Goal: Connect with others: Connect with others

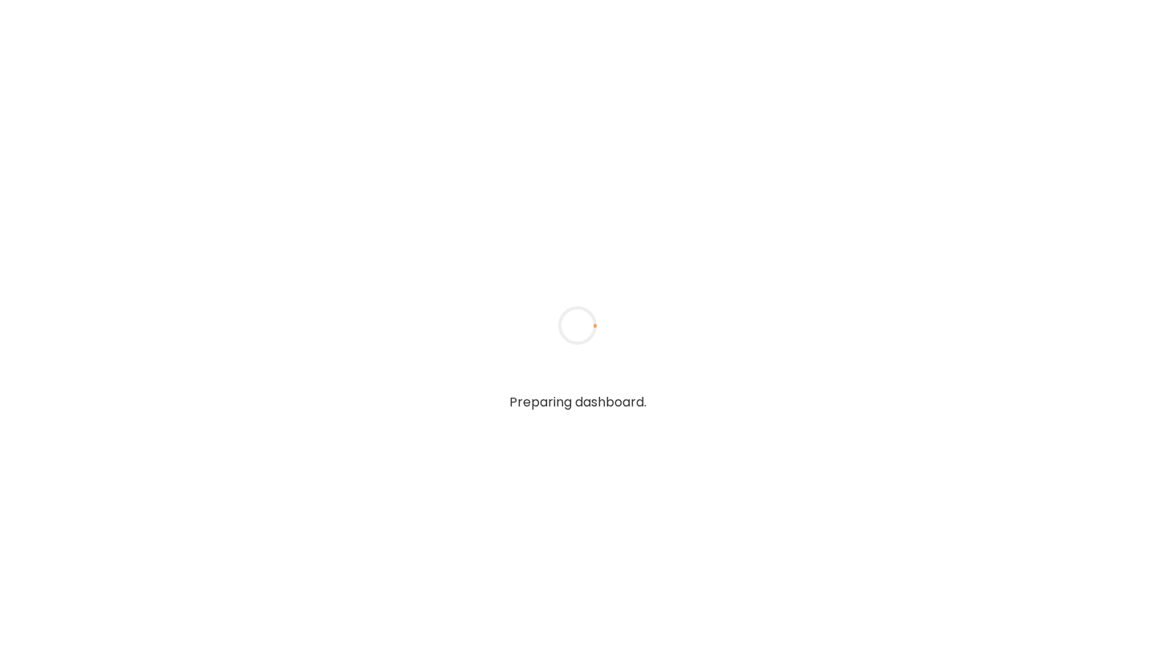
type input "**********"
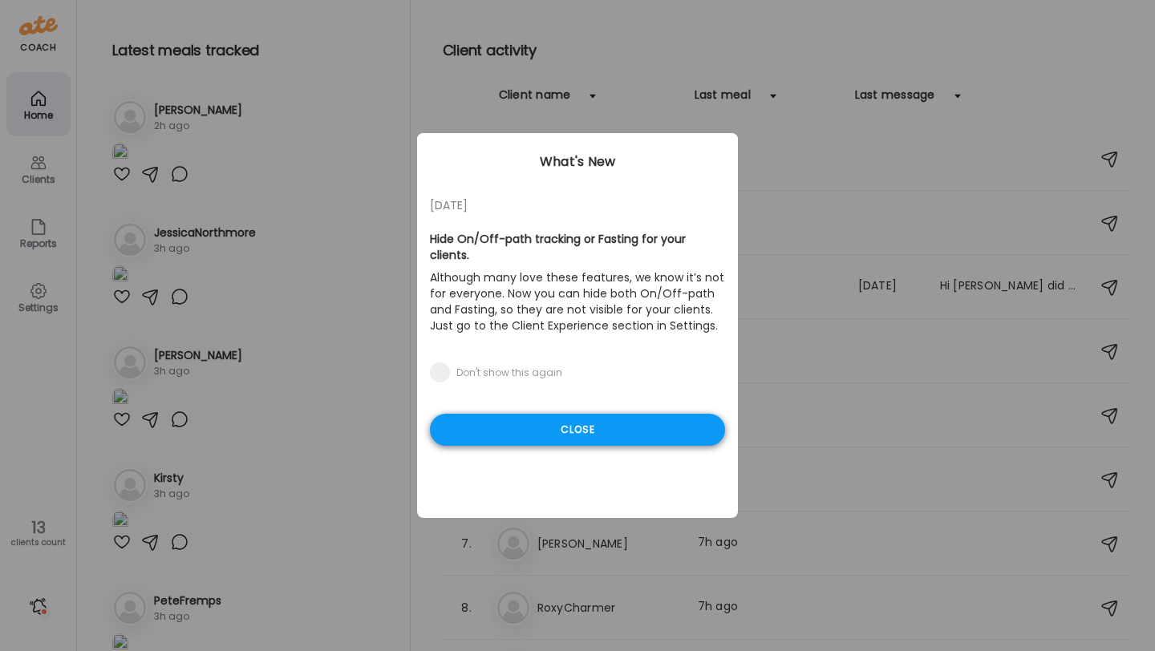
click at [521, 414] on div "Close" at bounding box center [577, 430] width 295 height 32
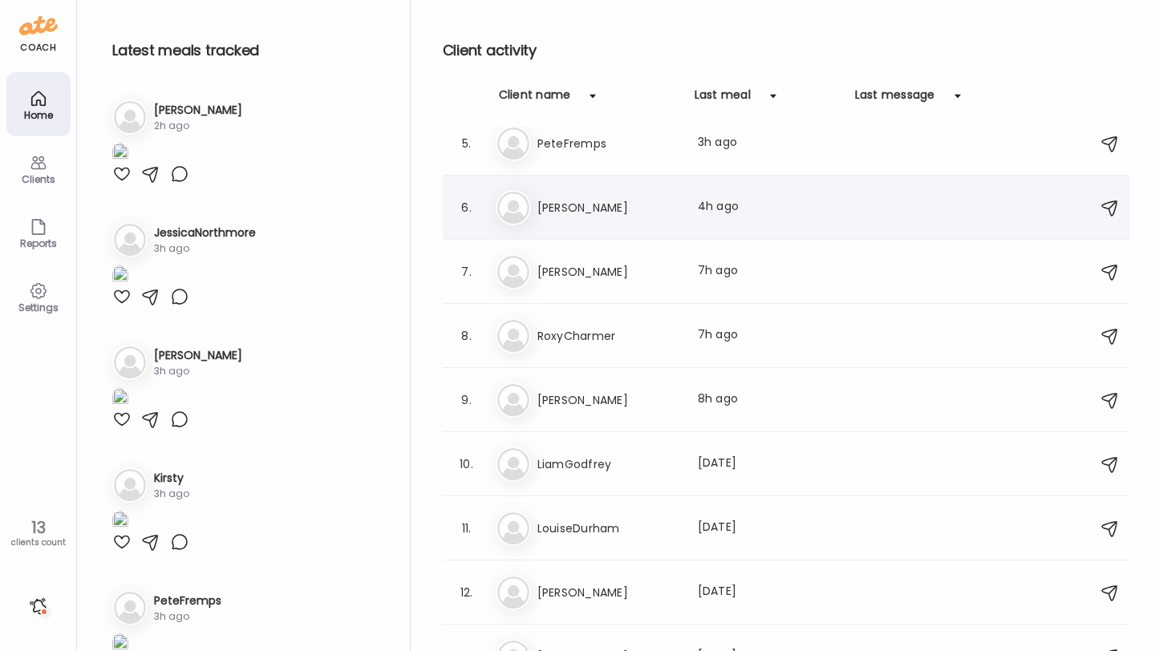
scroll to position [276, 0]
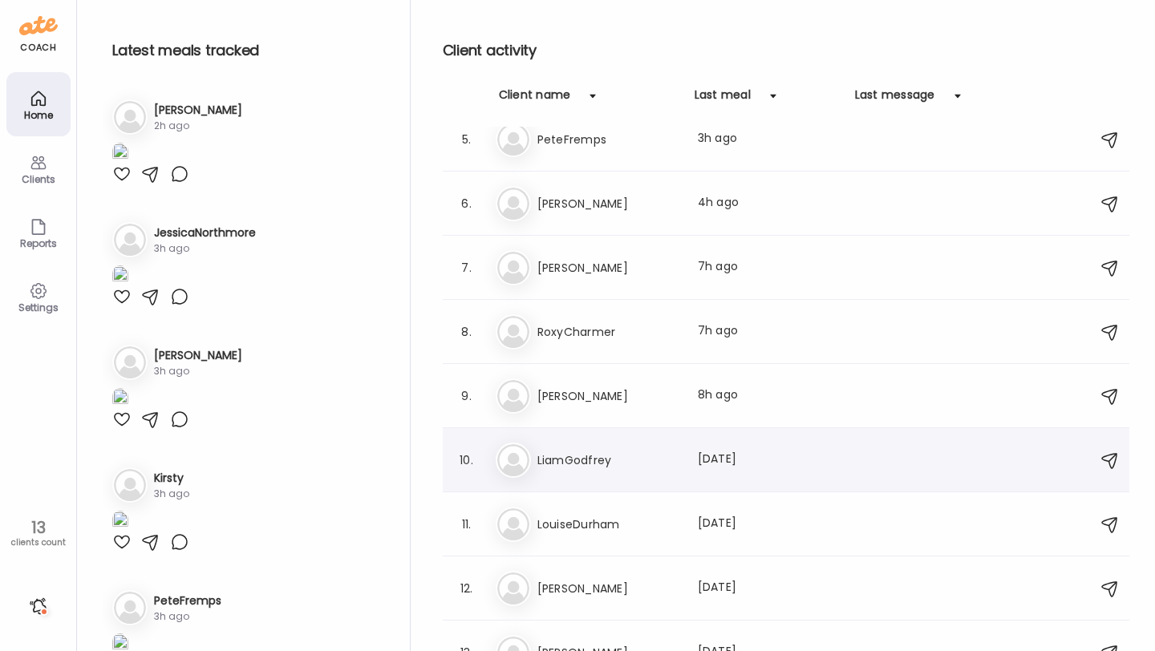
click at [622, 457] on h3 "LiamGodfrey" at bounding box center [607, 460] width 141 height 19
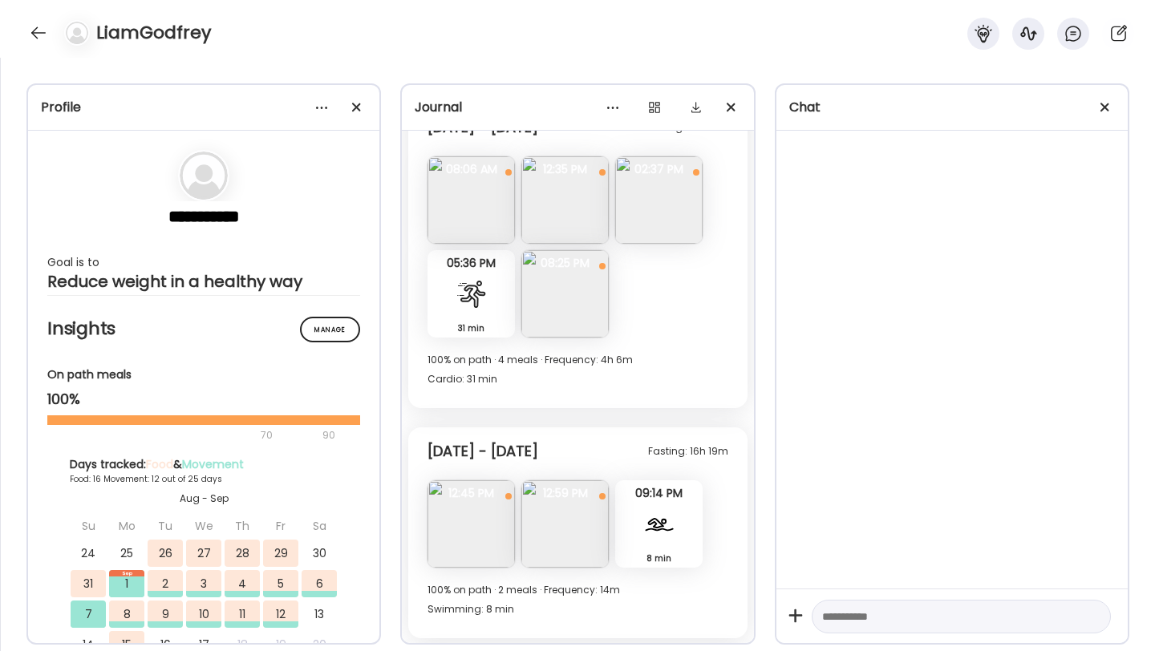
scroll to position [5009, 0]
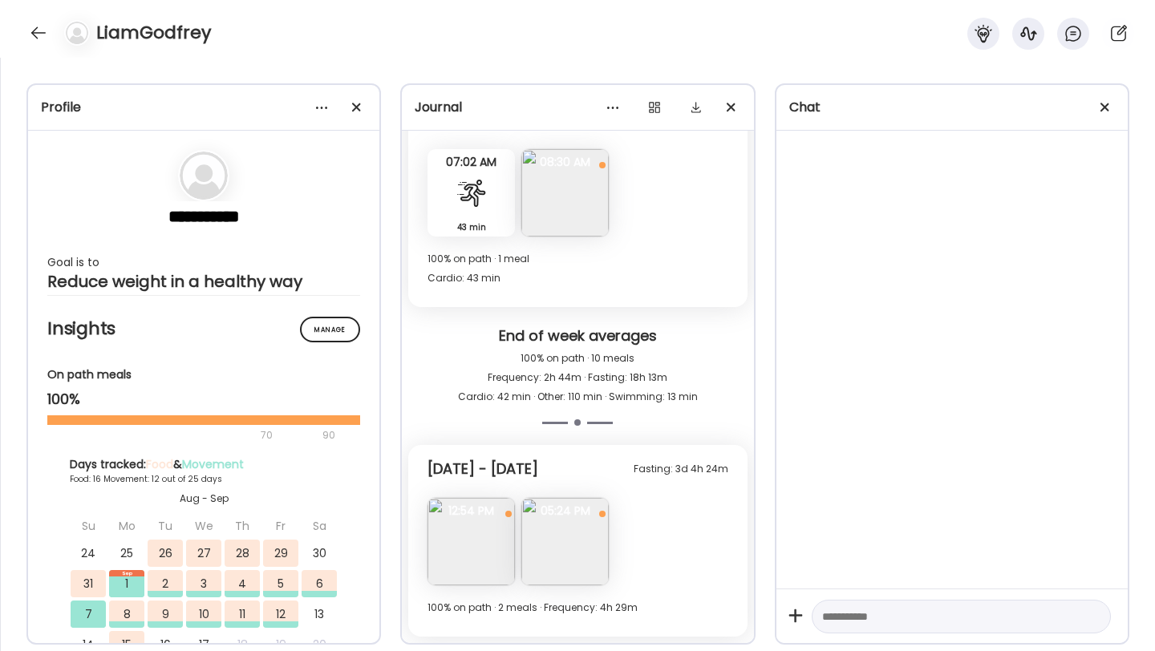
click at [573, 528] on img at bounding box center [564, 541] width 87 height 87
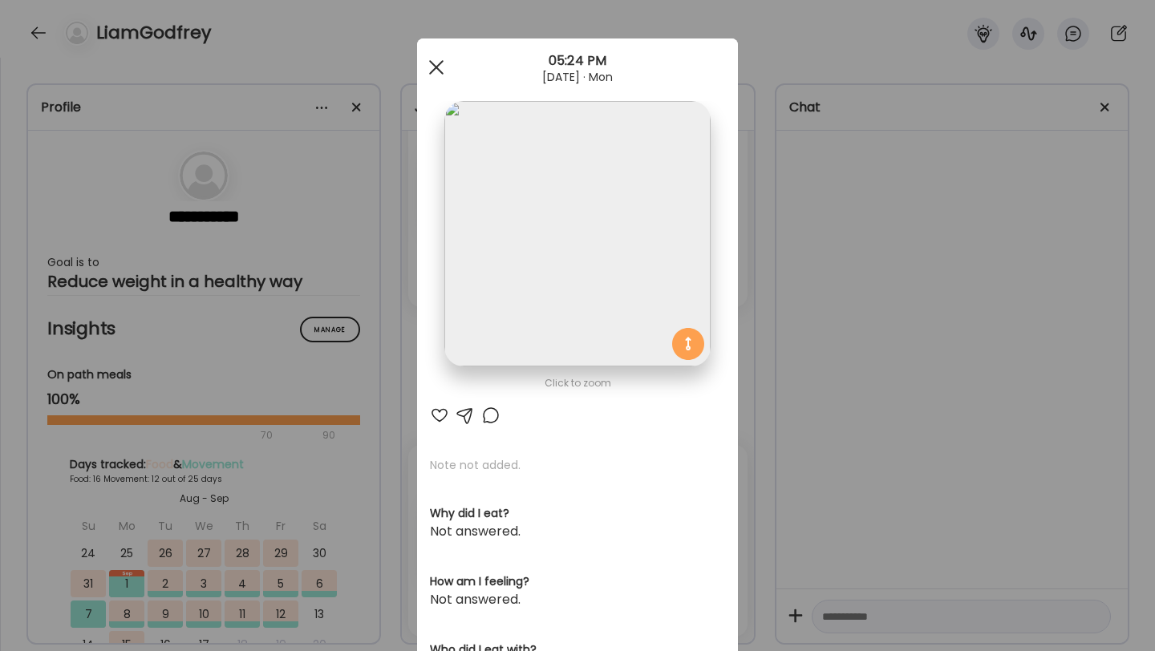
click at [433, 65] on span at bounding box center [436, 67] width 14 height 14
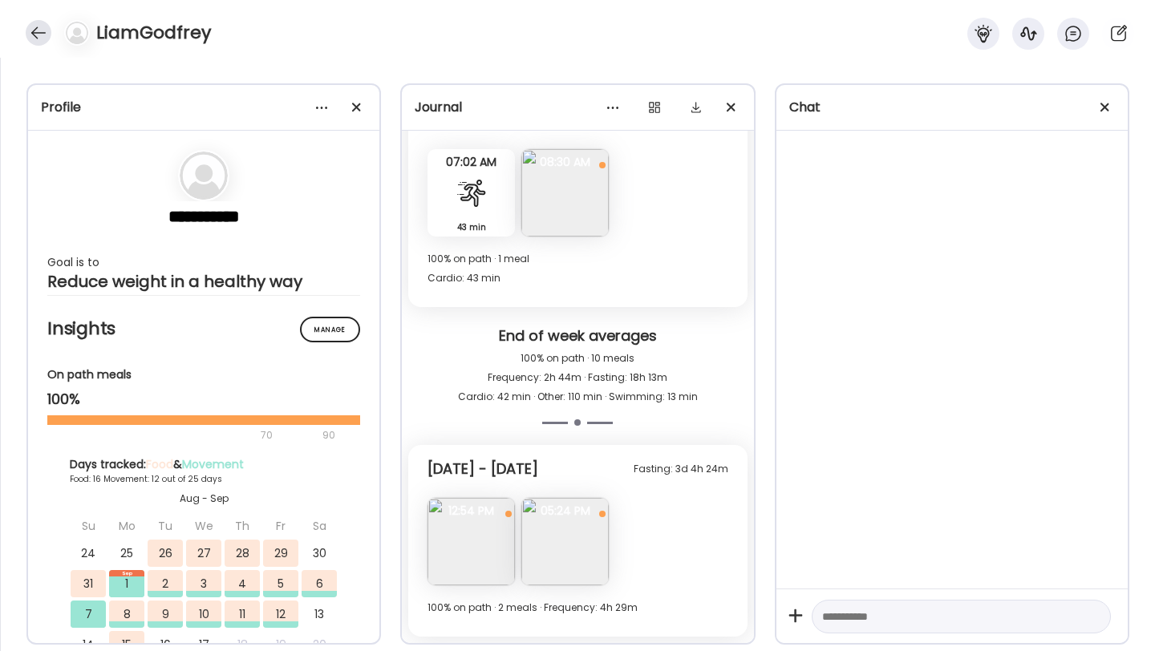
click at [26, 27] on div at bounding box center [39, 33] width 26 height 26
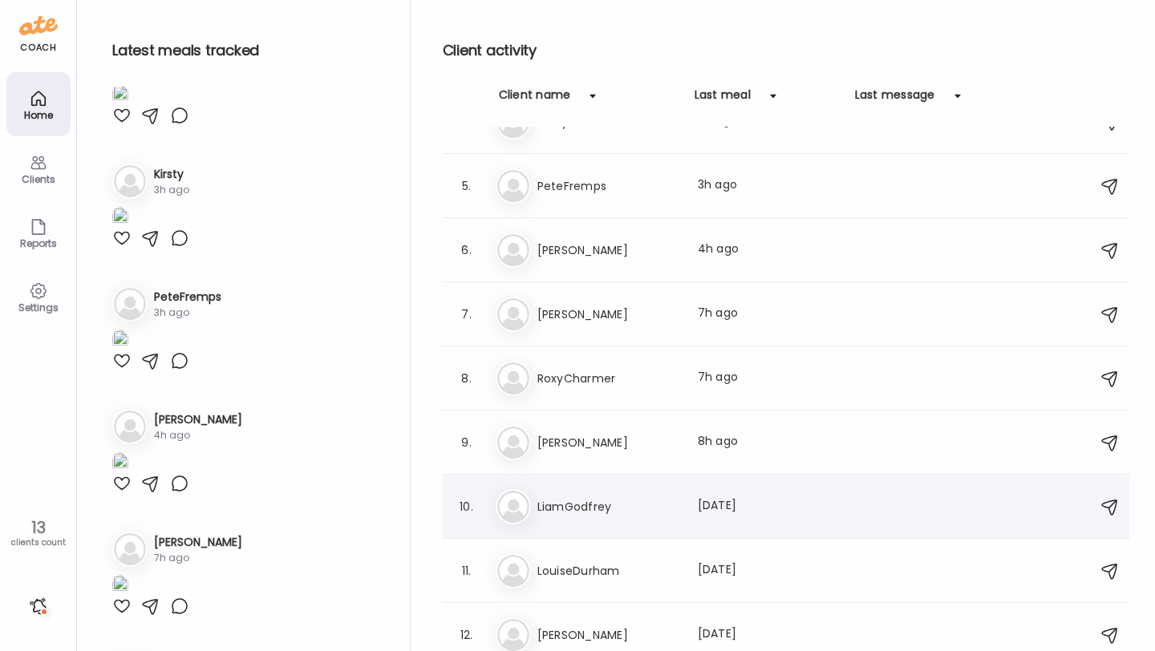
scroll to position [226, 0]
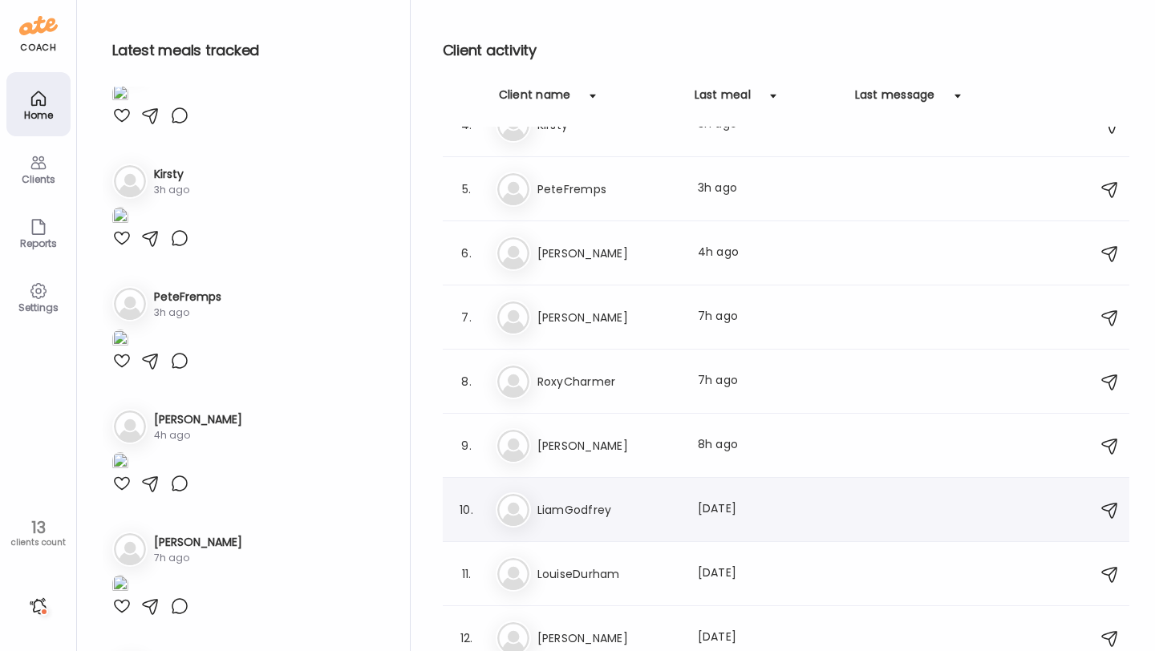
click at [601, 432] on div "Bo [PERSON_NAME] Last meal: 8h ago" at bounding box center [788, 445] width 585 height 35
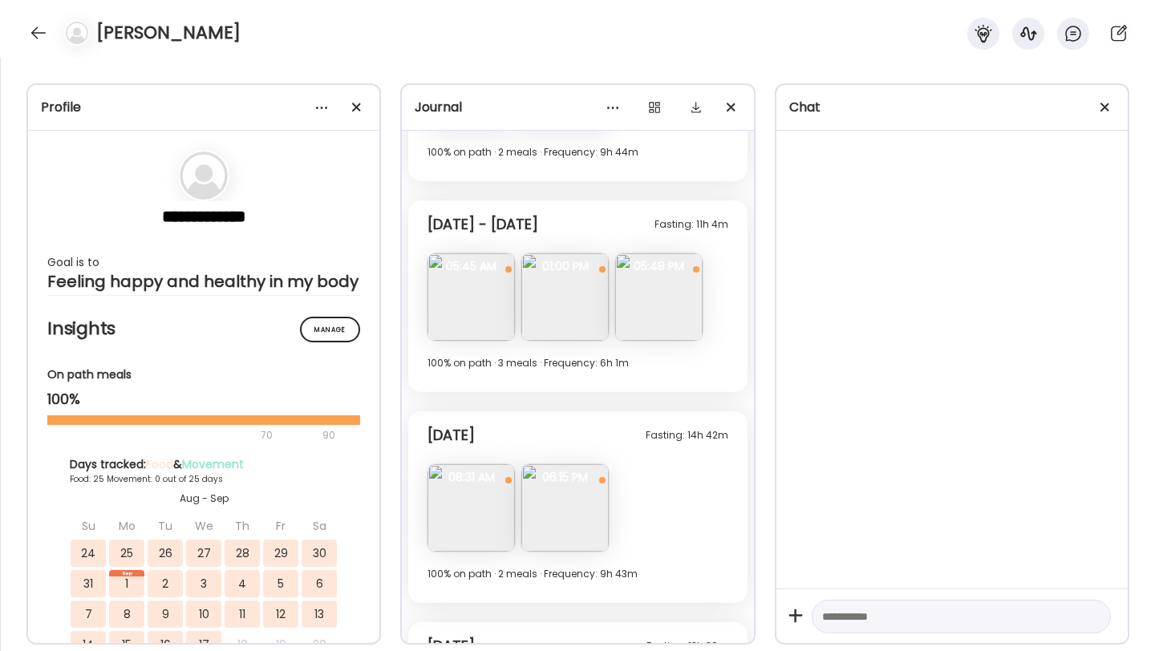
scroll to position [6568, 0]
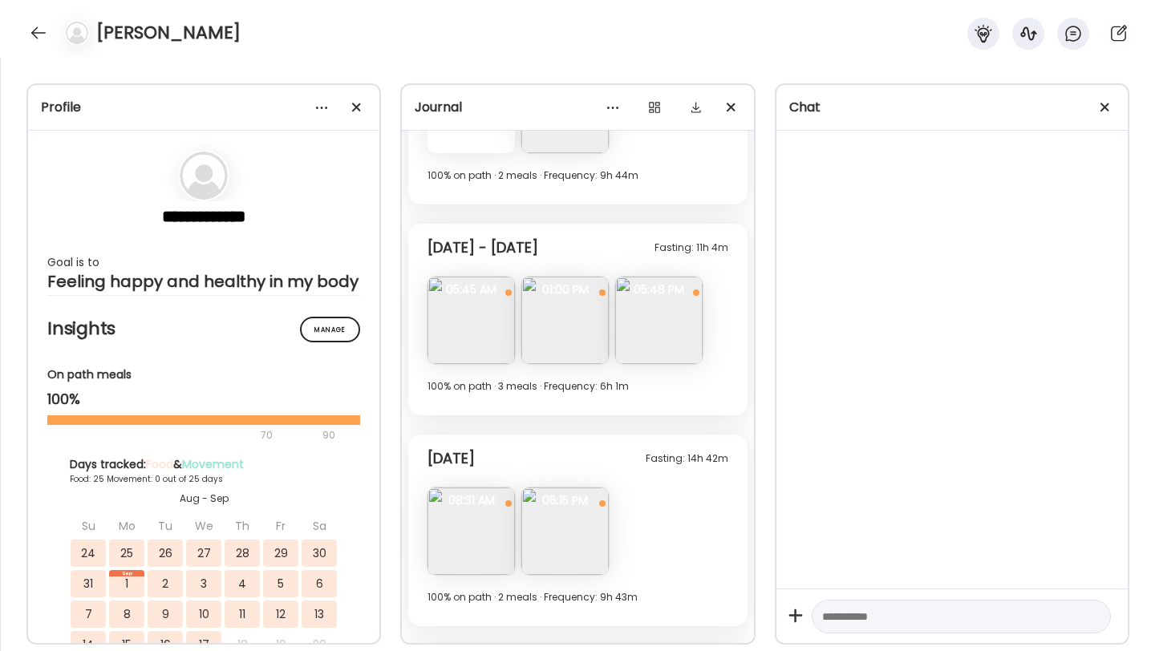
click at [665, 330] on img at bounding box center [658, 320] width 87 height 87
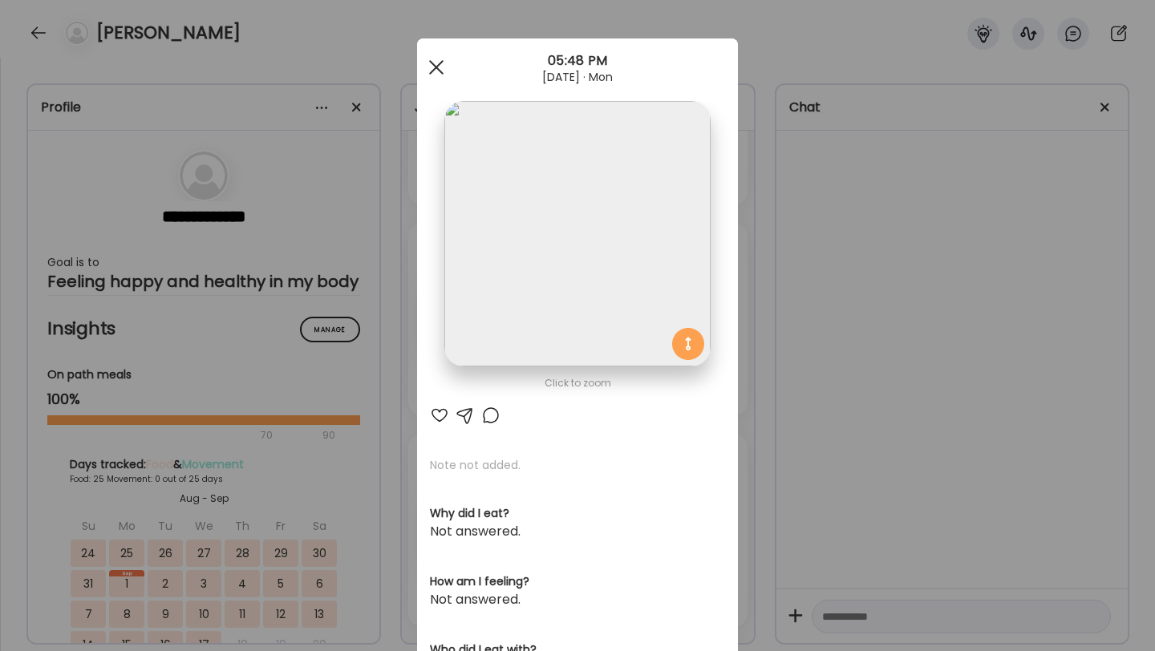
click at [432, 67] on div at bounding box center [436, 67] width 32 height 32
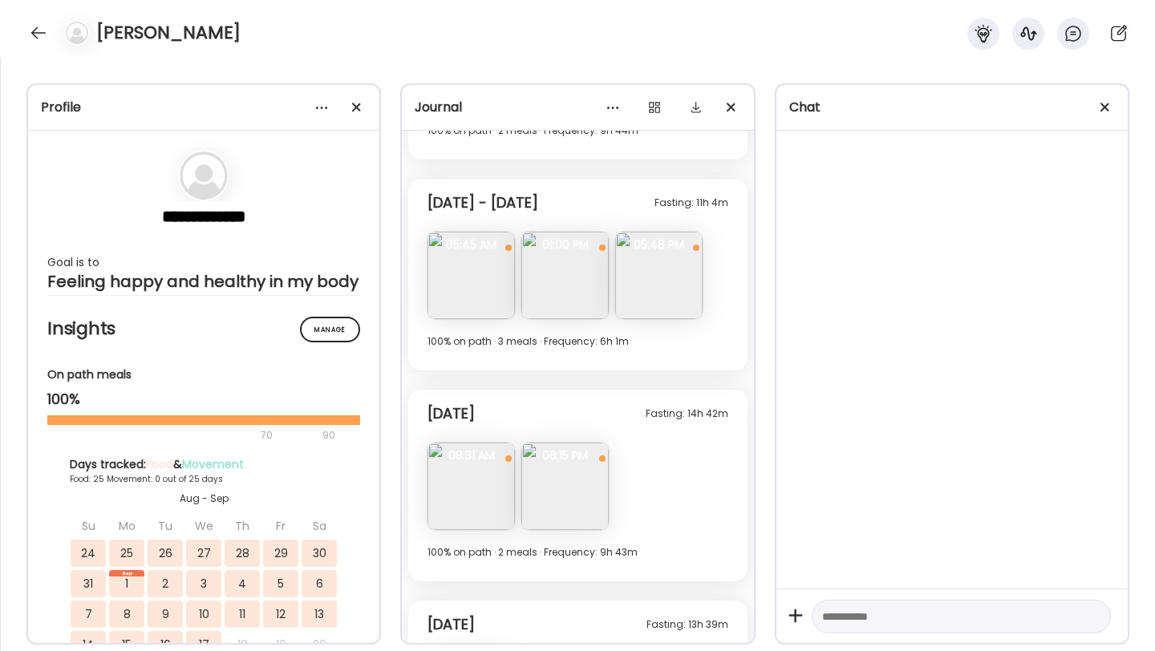
scroll to position [6768, 0]
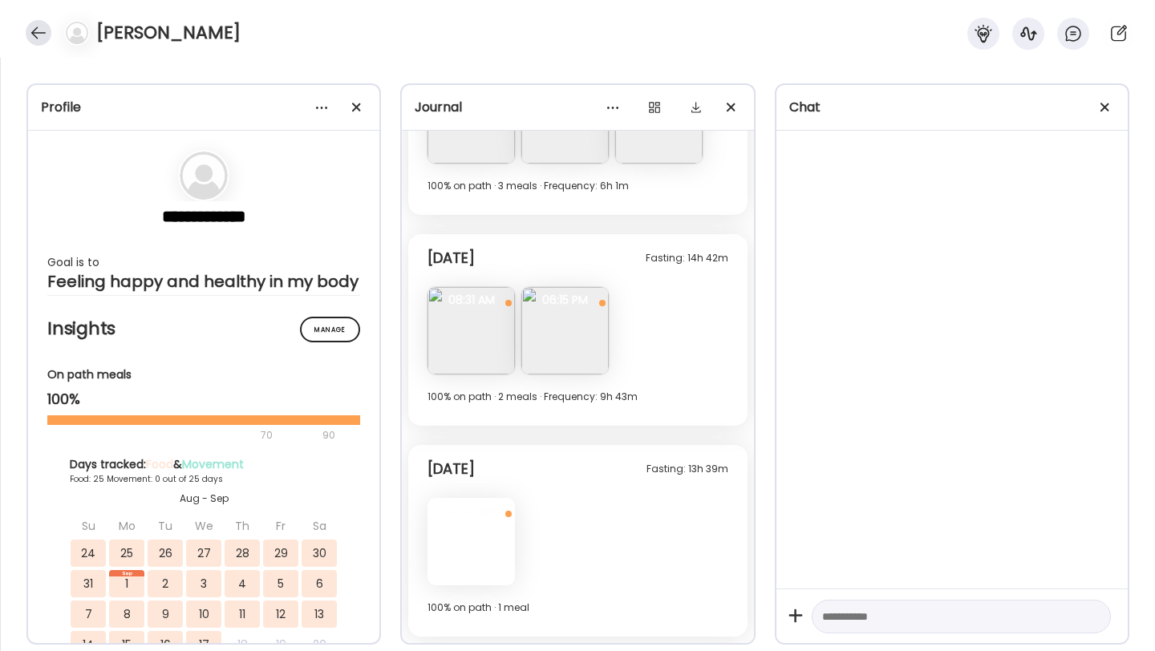
click at [41, 30] on div at bounding box center [39, 33] width 26 height 26
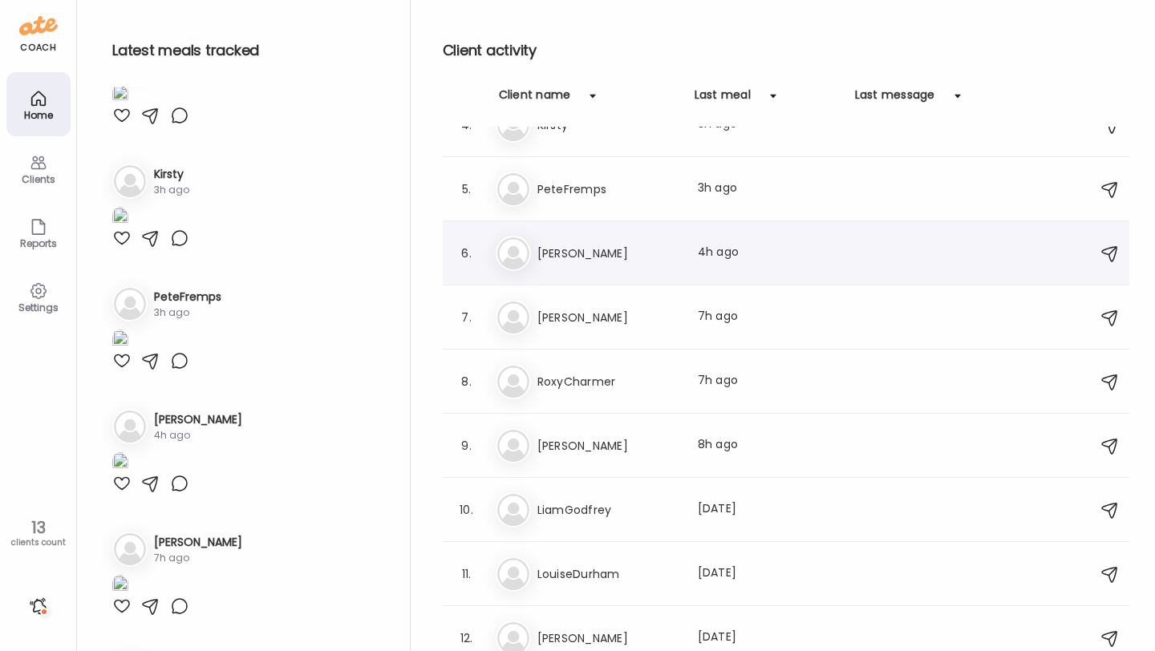
click at [604, 242] on div "Na [PERSON_NAME] Last meal: 4h ago" at bounding box center [788, 253] width 585 height 35
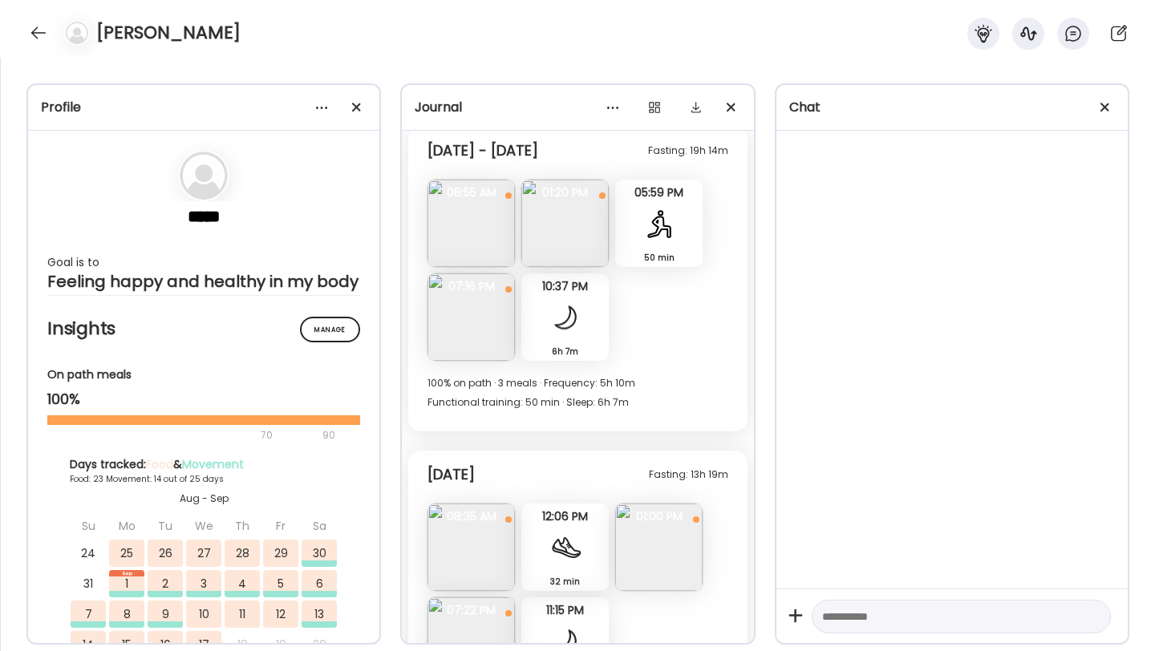
scroll to position [9148, 0]
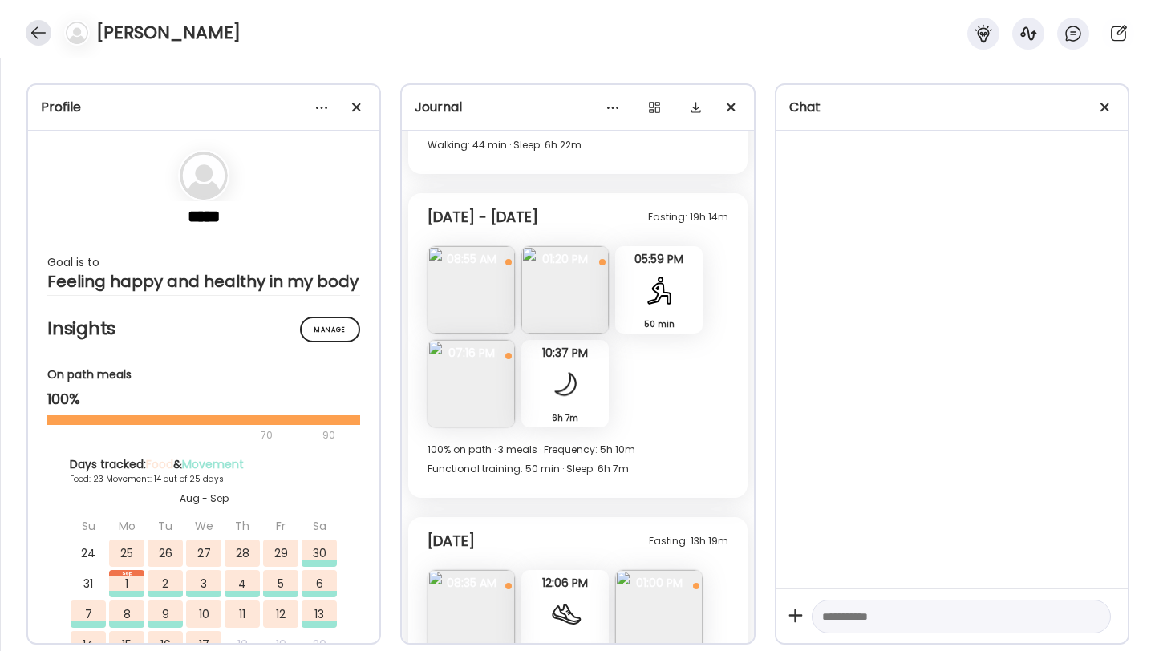
click at [26, 31] on div at bounding box center [39, 33] width 26 height 26
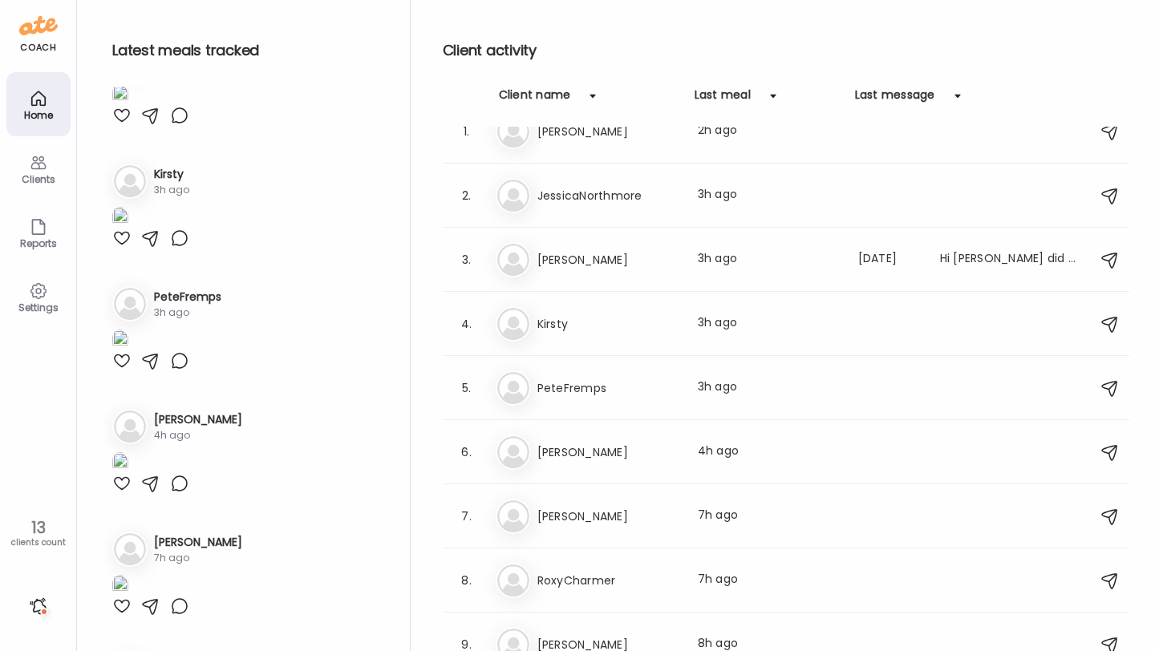
scroll to position [0, 0]
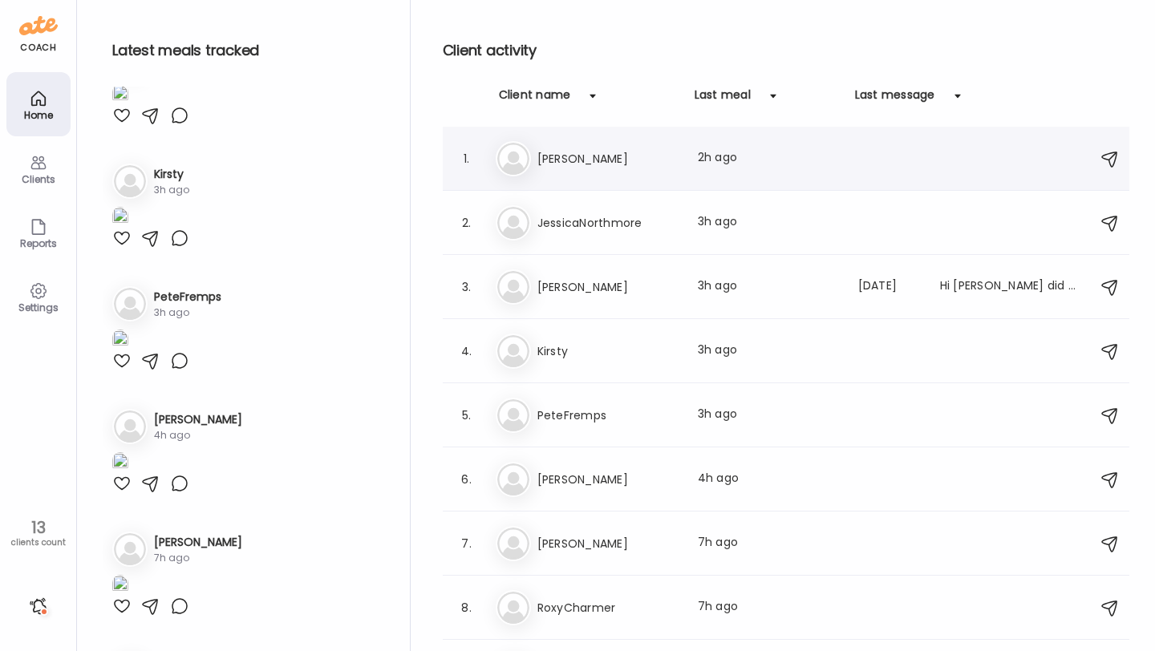
click at [582, 170] on div "Sa [PERSON_NAME] Last meal: 2h ago" at bounding box center [788, 158] width 585 height 35
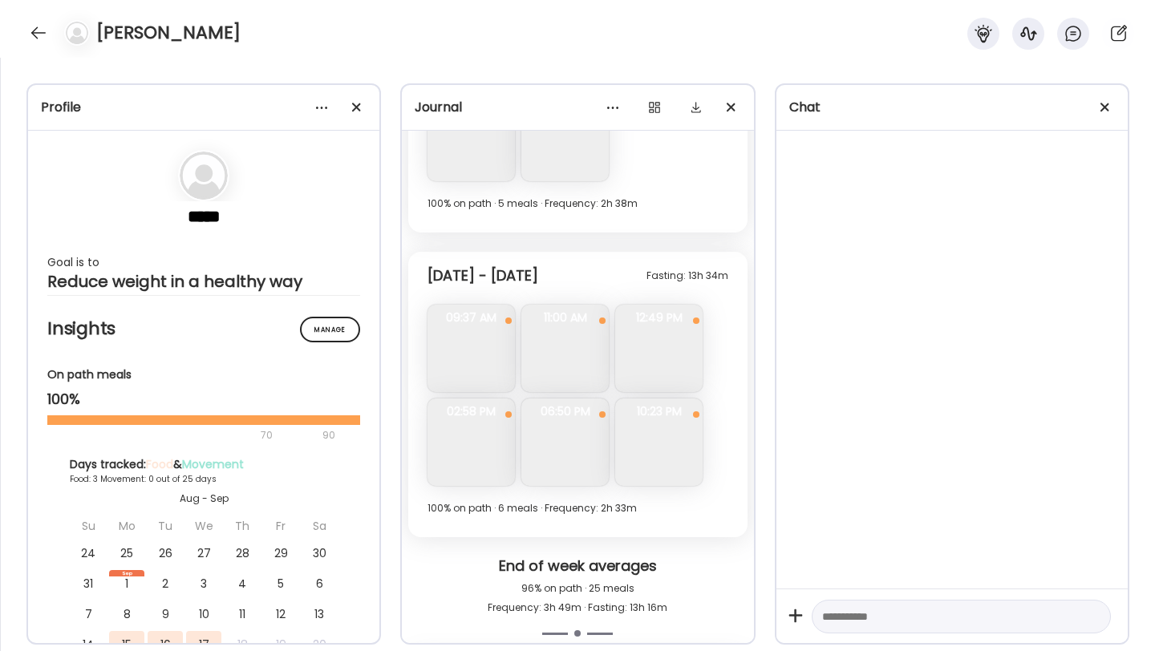
scroll to position [2112, 0]
